Goal: Transaction & Acquisition: Purchase product/service

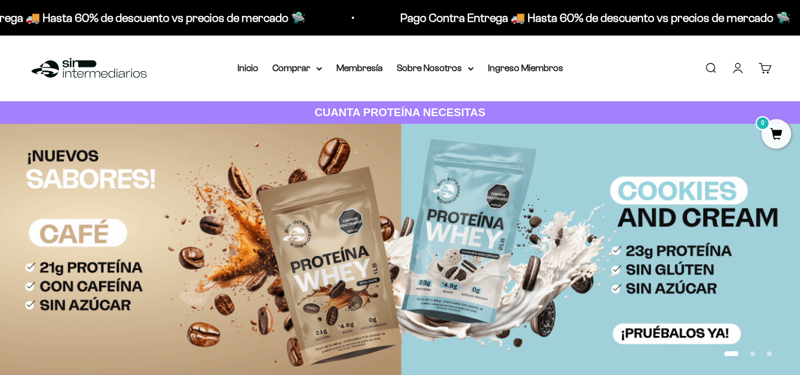
click at [734, 67] on link "Iniciar sesión" at bounding box center [737, 68] width 13 height 13
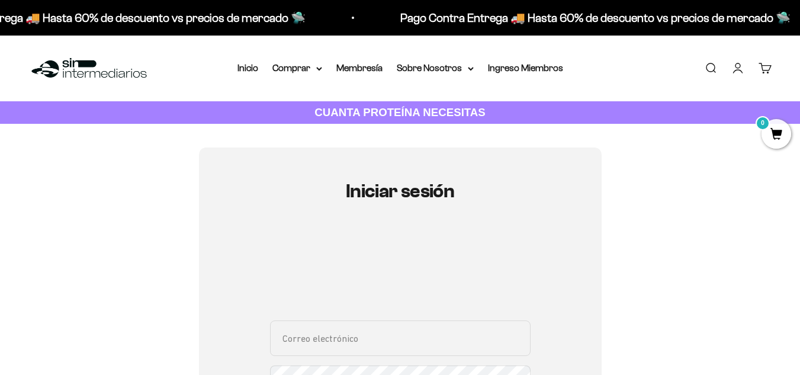
scroll to position [99, 0]
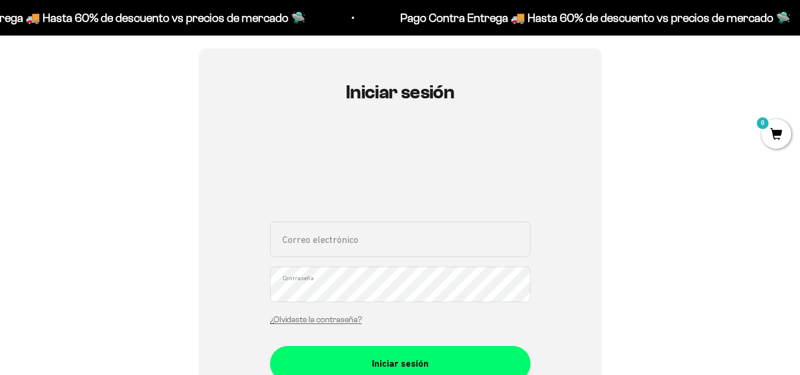
click at [373, 230] on input "Correo electrónico" at bounding box center [400, 239] width 260 height 36
type input "oscarlive92@hotmail.com"
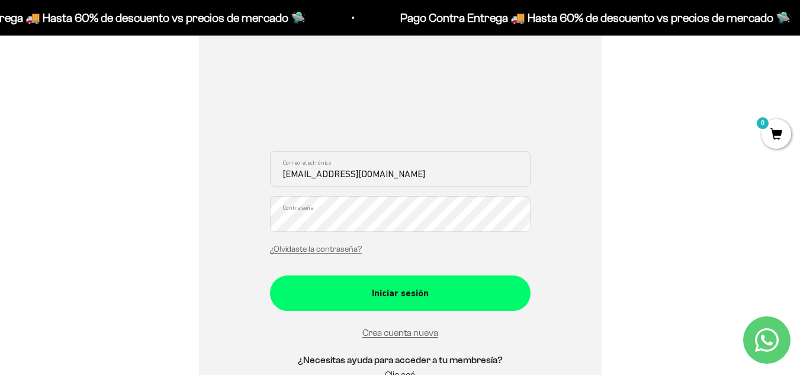
scroll to position [197, 0]
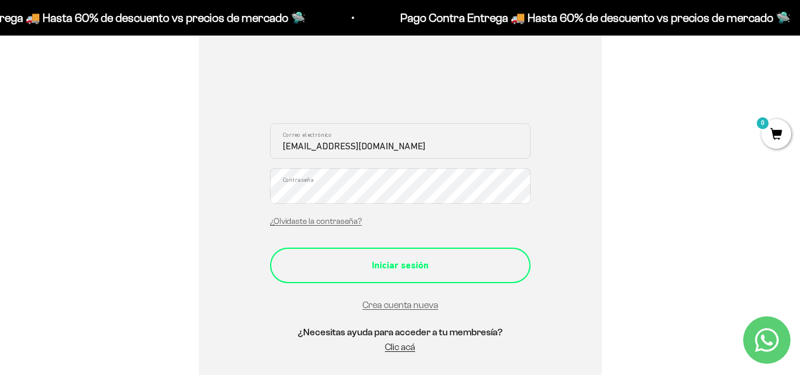
click at [375, 276] on button "Iniciar sesión" at bounding box center [400, 265] width 260 height 36
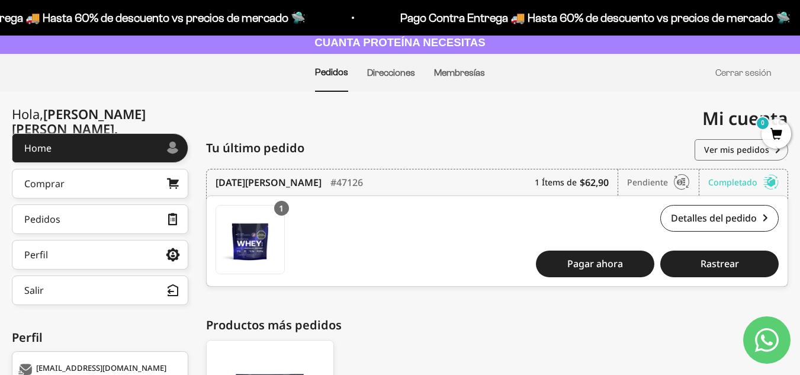
scroll to position [99, 0]
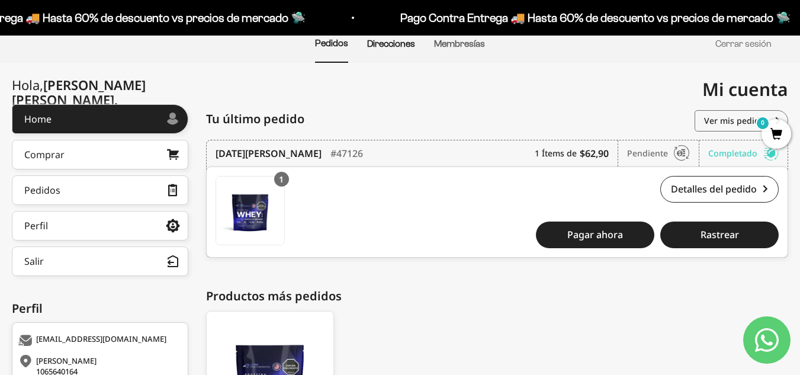
click at [389, 47] on link "Direcciones" at bounding box center [391, 43] width 48 height 10
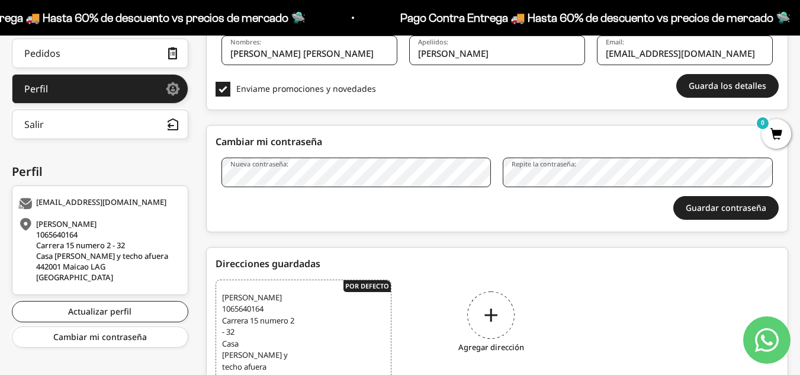
scroll to position [296, 0]
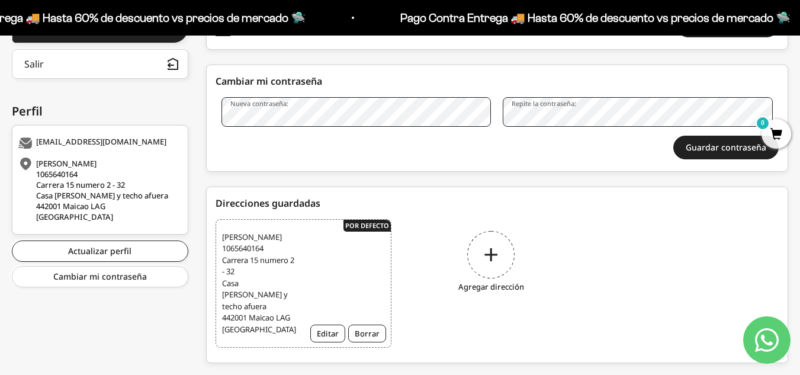
click at [478, 263] on div "Agregar dirección" at bounding box center [491, 263] width 176 height 89
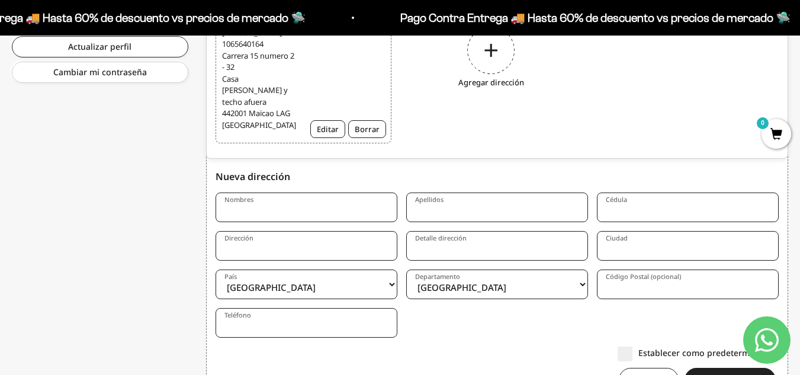
scroll to position [565, 0]
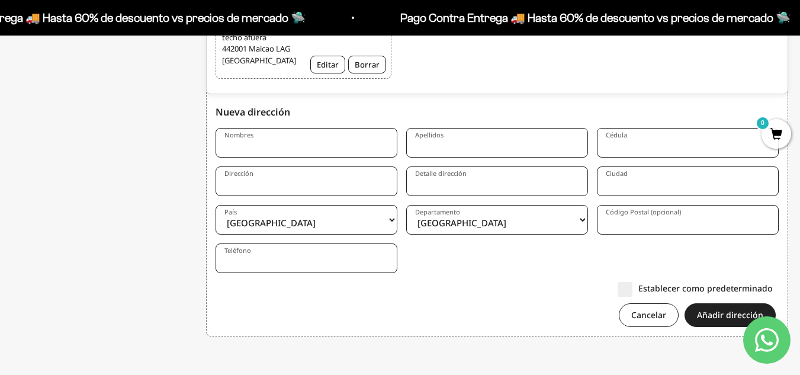
click at [291, 152] on input "Nombres" at bounding box center [306, 143] width 182 height 30
type input "Oscar Jesus"
type input "Vasquez Velasquez"
type input "1065640164"
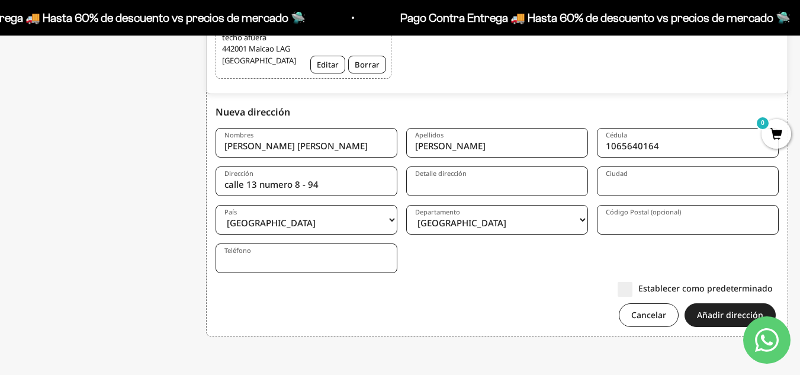
type input "calle 13 numero 8 - 94"
type input "Piso 2 ( inversiones osviel sas)"
type input "Maicao"
select select "La Guajira"
click at [687, 225] on input "Código Postal (opcional)" at bounding box center [688, 220] width 182 height 30
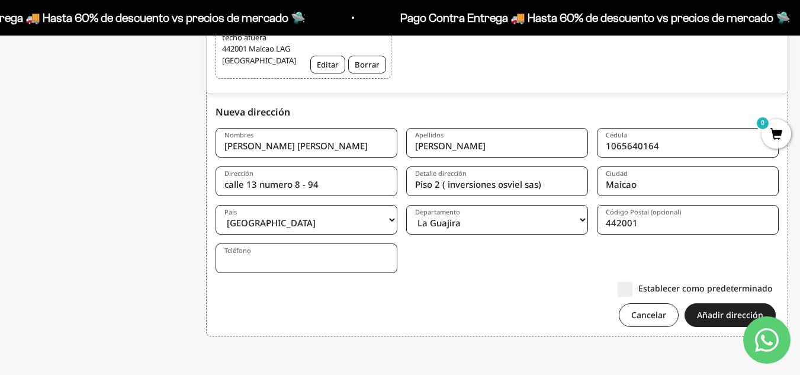
type input "442001"
click at [323, 256] on input "Teléfono" at bounding box center [306, 258] width 182 height 30
type input "3016485499"
click at [726, 313] on button "Añadir dirección" at bounding box center [729, 315] width 91 height 24
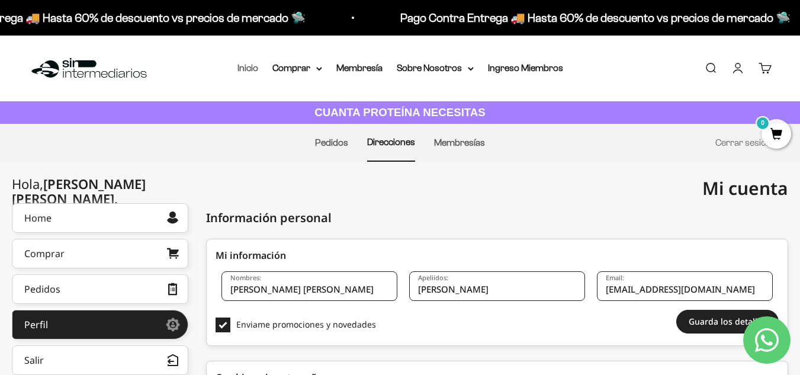
click at [239, 66] on link "Inicio" at bounding box center [247, 68] width 21 height 10
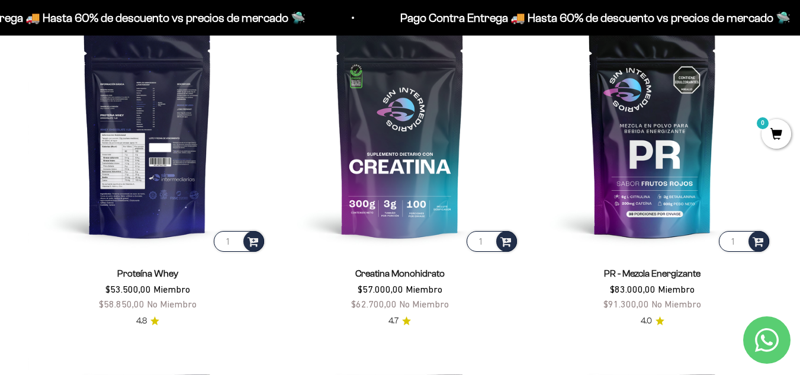
scroll to position [493, 0]
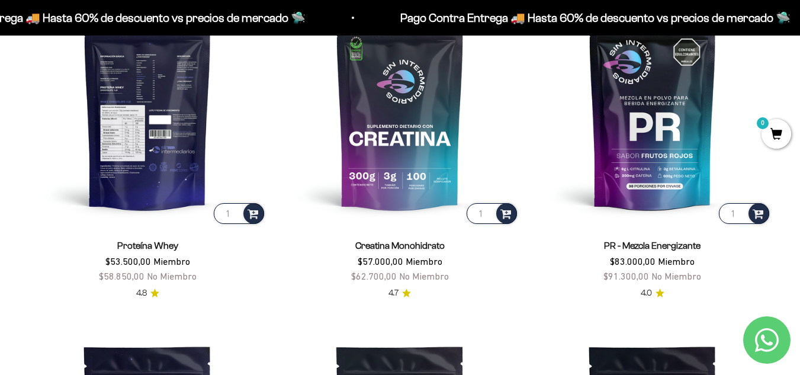
click at [169, 181] on img at bounding box center [147, 107] width 238 height 238
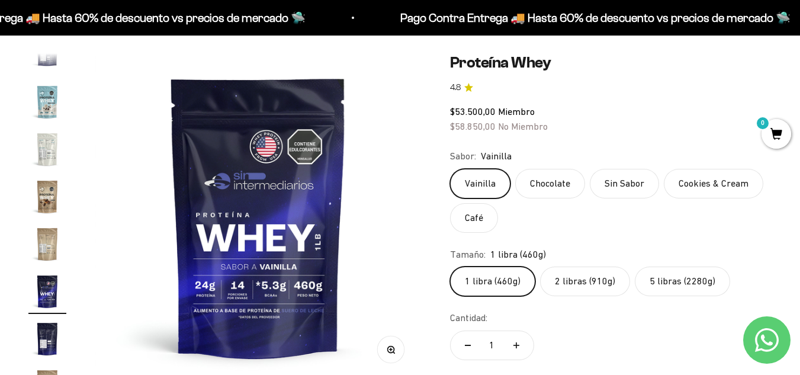
click at [472, 186] on label "Vainilla" at bounding box center [480, 184] width 60 height 30
click at [450, 169] on input "Vainilla" at bounding box center [449, 168] width 1 height 1
click at [590, 285] on label "2 libras (910g)" at bounding box center [585, 281] width 90 height 30
click at [450, 266] on input "2 libras (910g)" at bounding box center [449, 266] width 1 height 1
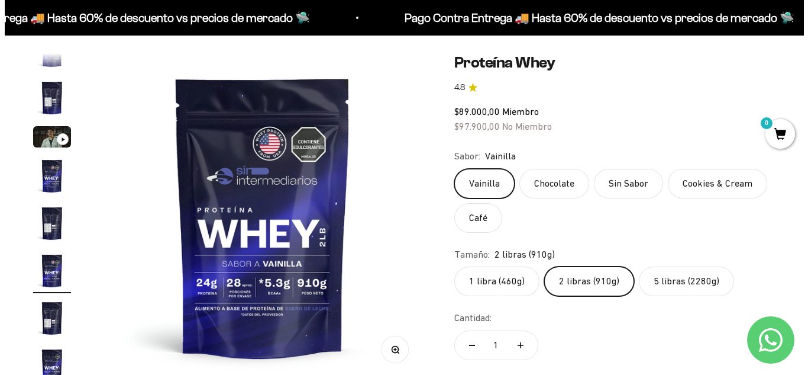
scroll to position [296, 0]
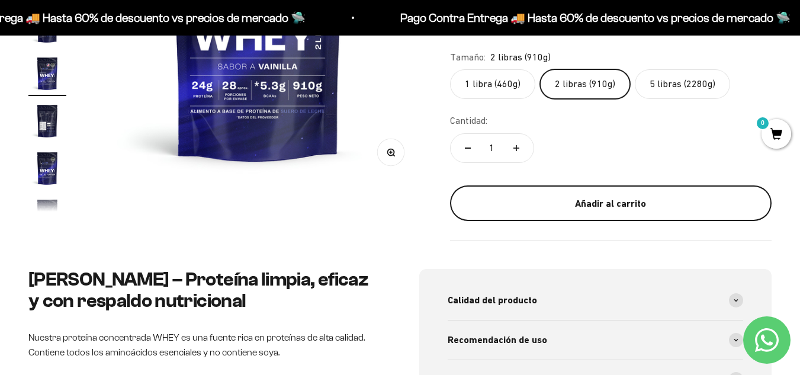
click at [522, 214] on button "Añadir al carrito" at bounding box center [610, 203] width 321 height 36
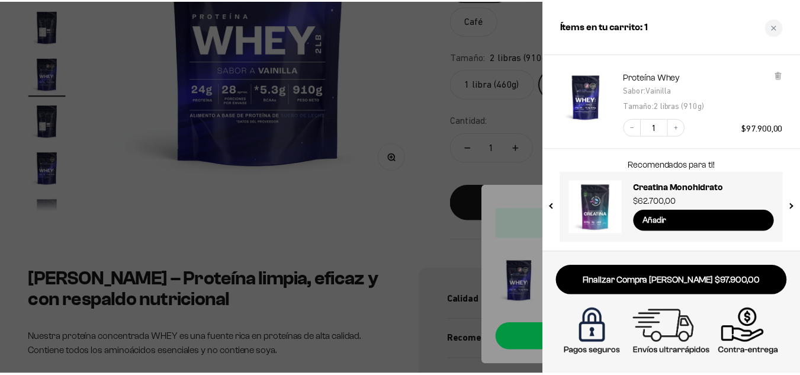
scroll to position [0, 0]
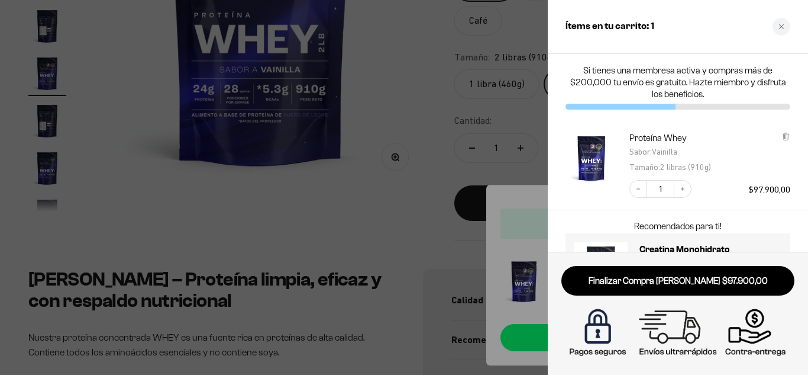
click at [417, 167] on div at bounding box center [404, 187] width 808 height 375
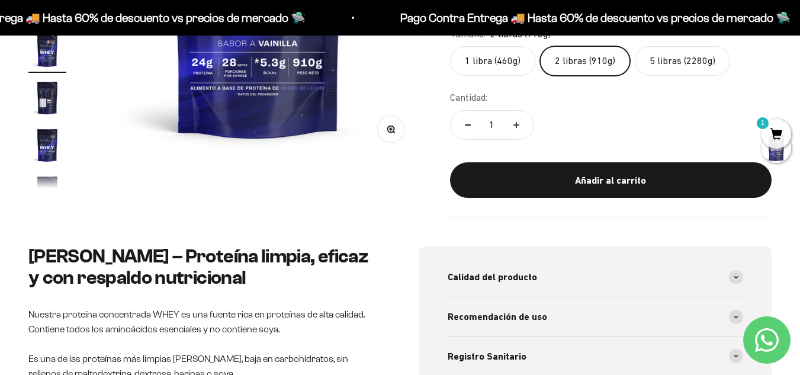
scroll to position [197, 0]
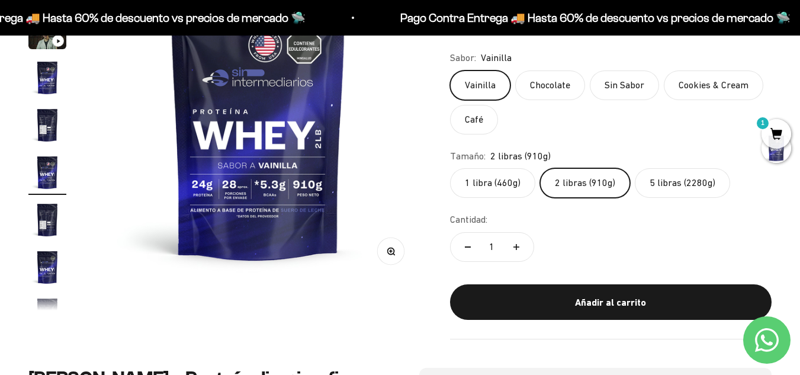
click at [683, 178] on label "5 libras (2280g)" at bounding box center [681, 183] width 95 height 30
click at [450, 168] on input "5 libras (2280g)" at bounding box center [449, 167] width 1 height 1
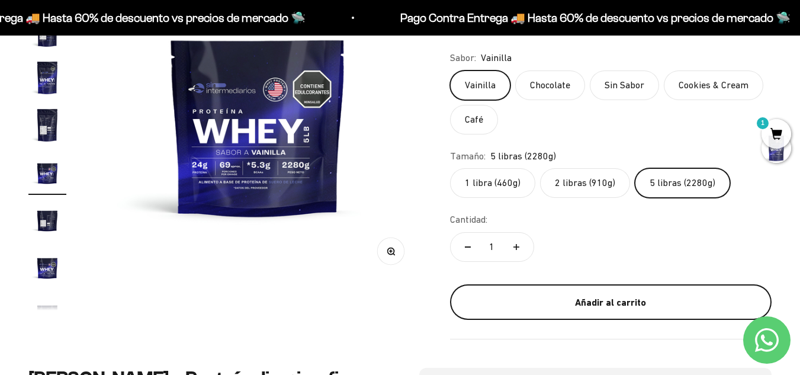
click at [582, 303] on div "Añadir al carrito" at bounding box center [610, 302] width 274 height 15
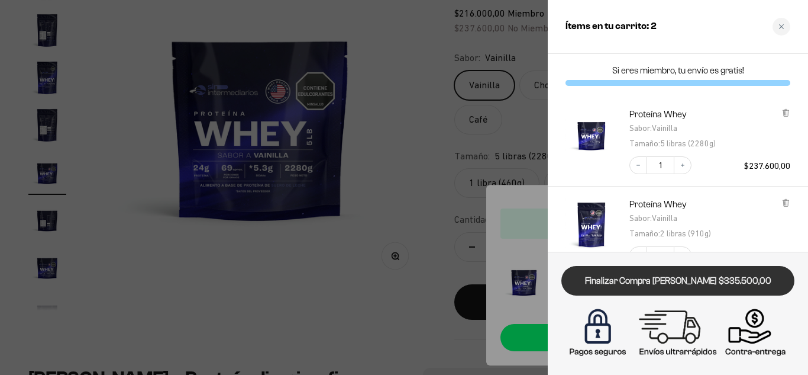
click at [671, 278] on link "Finalizar Compra [PERSON_NAME] $335.500,00" at bounding box center [678, 281] width 233 height 30
